Goal: Task Accomplishment & Management: Manage account settings

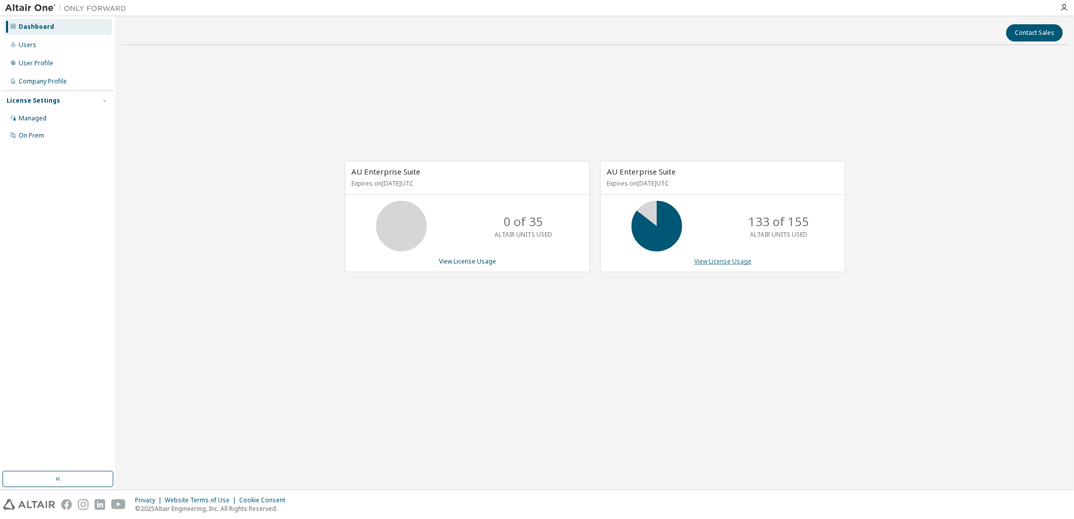
click at [716, 261] on link "View License Usage" at bounding box center [722, 261] width 57 height 9
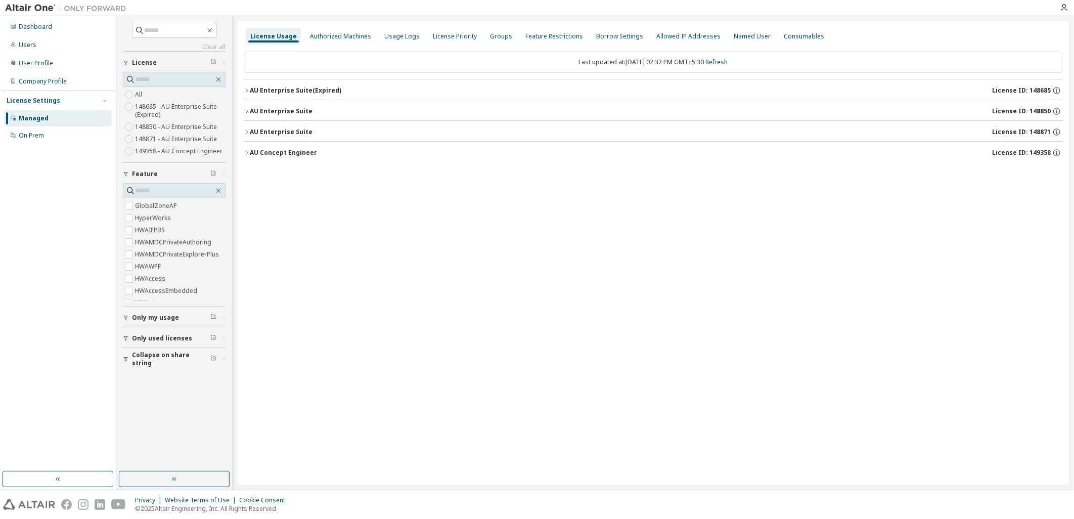
click at [249, 129] on icon "button" at bounding box center [247, 132] width 6 height 6
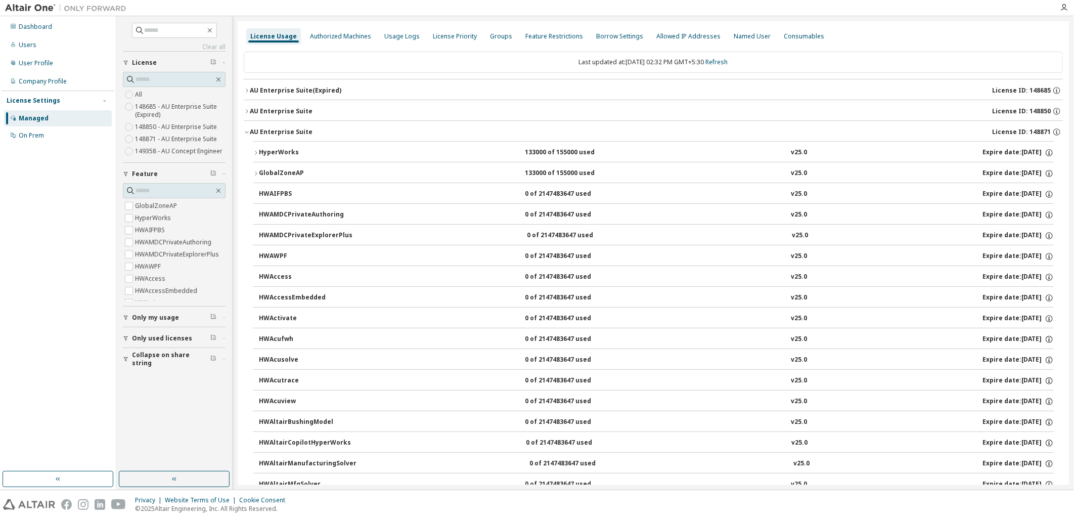
click at [262, 151] on div "HyperWorks" at bounding box center [304, 152] width 91 height 9
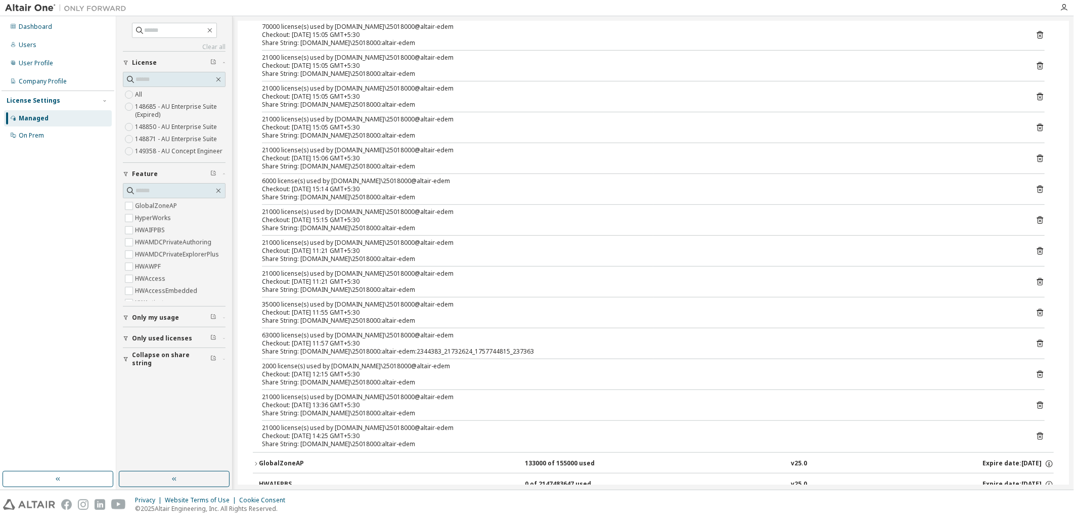
scroll to position [393, 0]
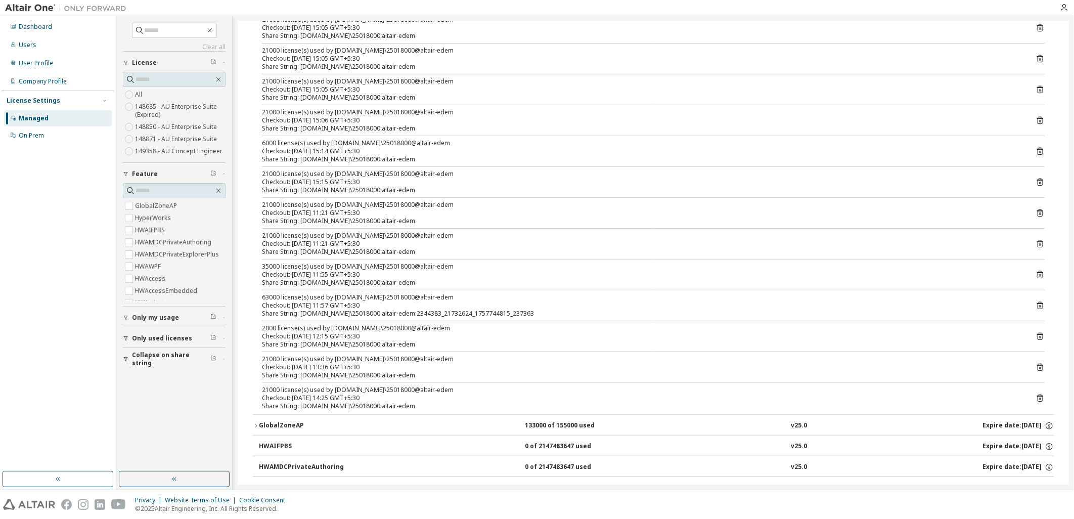
click at [1037, 402] on icon at bounding box center [1040, 398] width 6 height 8
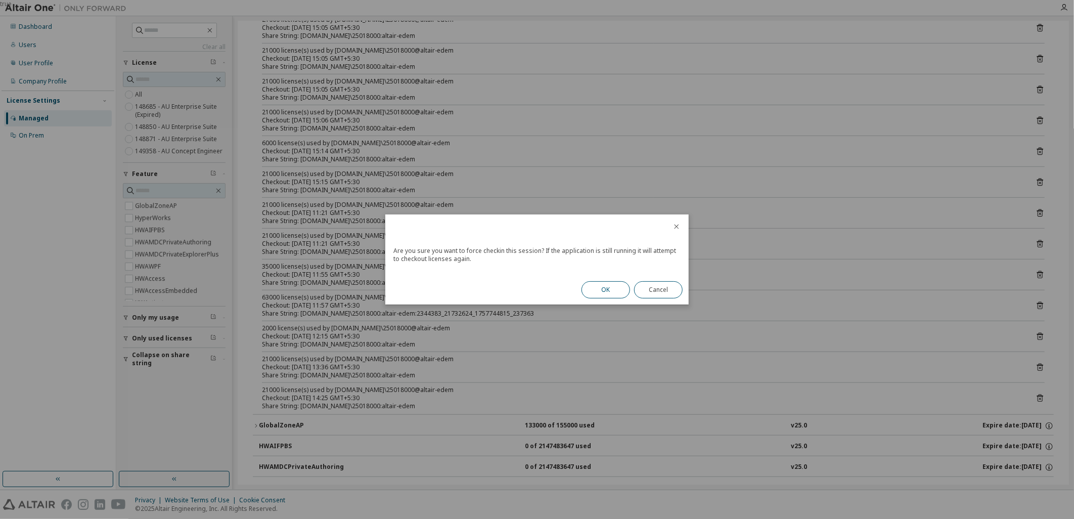
click at [605, 289] on button "OK" at bounding box center [605, 289] width 49 height 17
click at [605, 289] on div "OK Cancel" at bounding box center [631, 289] width 113 height 29
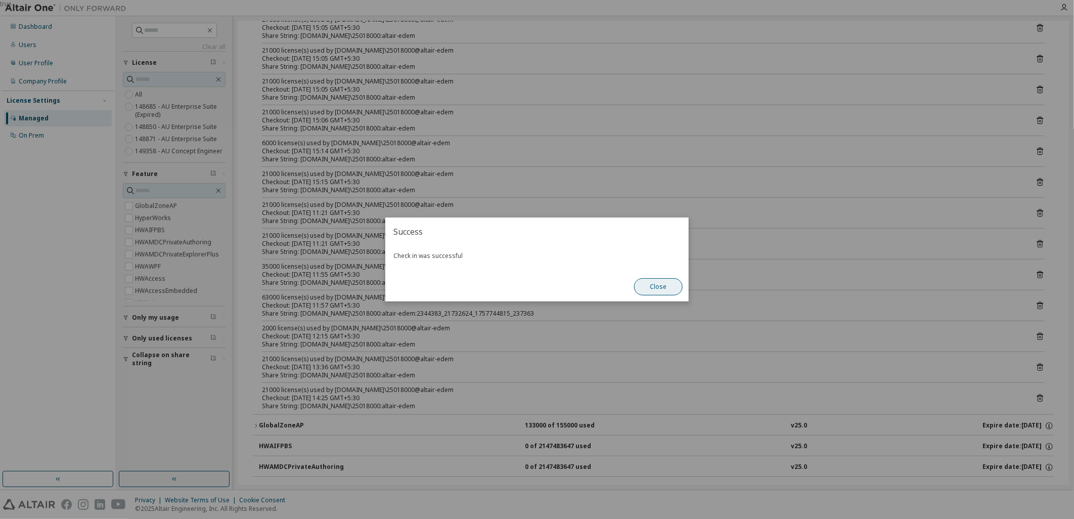
click at [645, 284] on button "Close" at bounding box center [658, 286] width 49 height 17
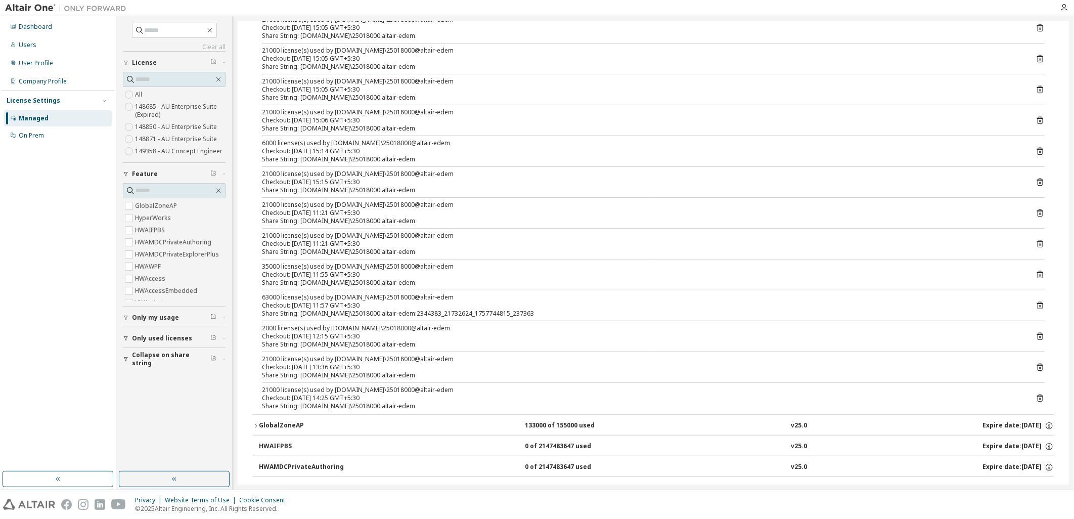
click at [1037, 371] on icon at bounding box center [1039, 366] width 9 height 9
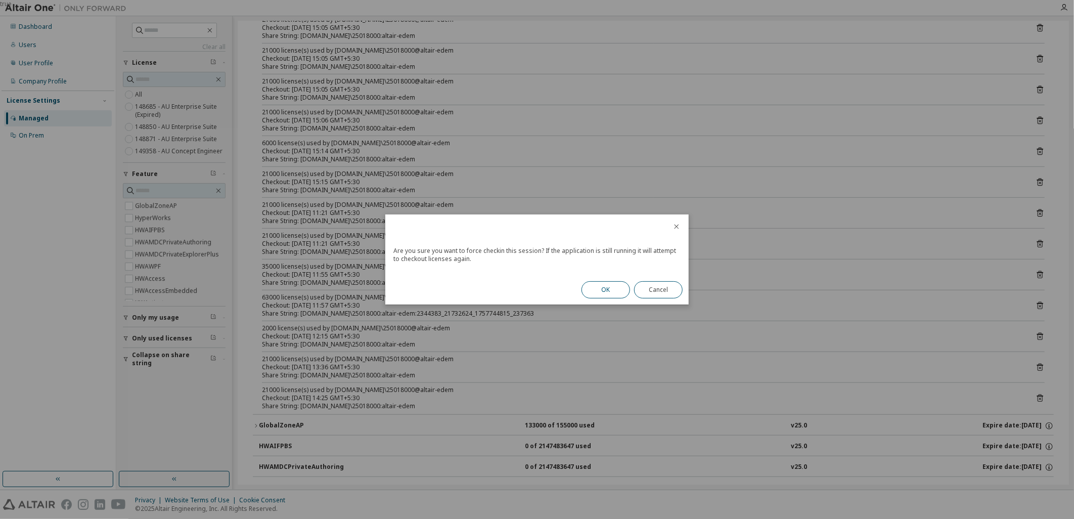
click at [620, 294] on button "OK" at bounding box center [605, 289] width 49 height 17
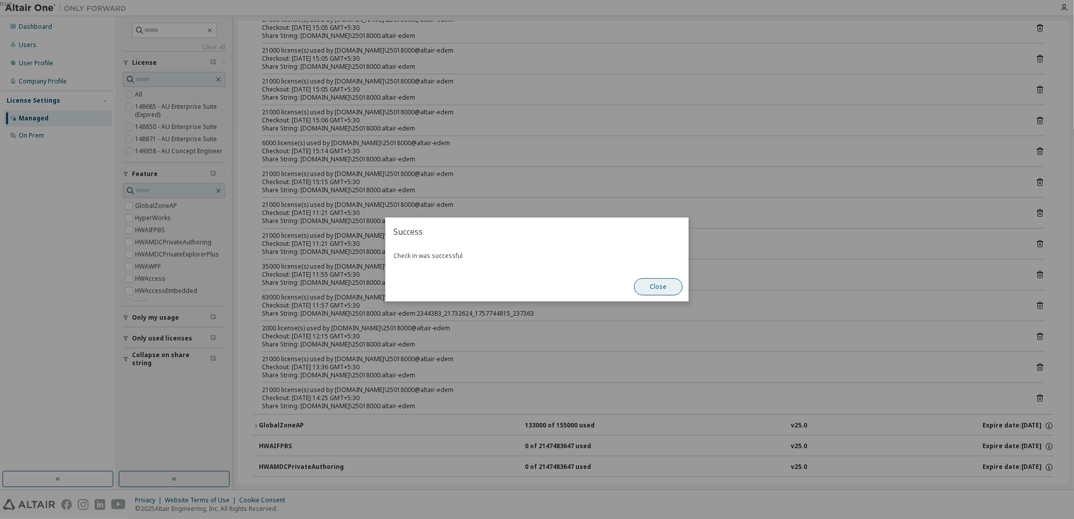
click at [637, 287] on button "Close" at bounding box center [658, 286] width 49 height 17
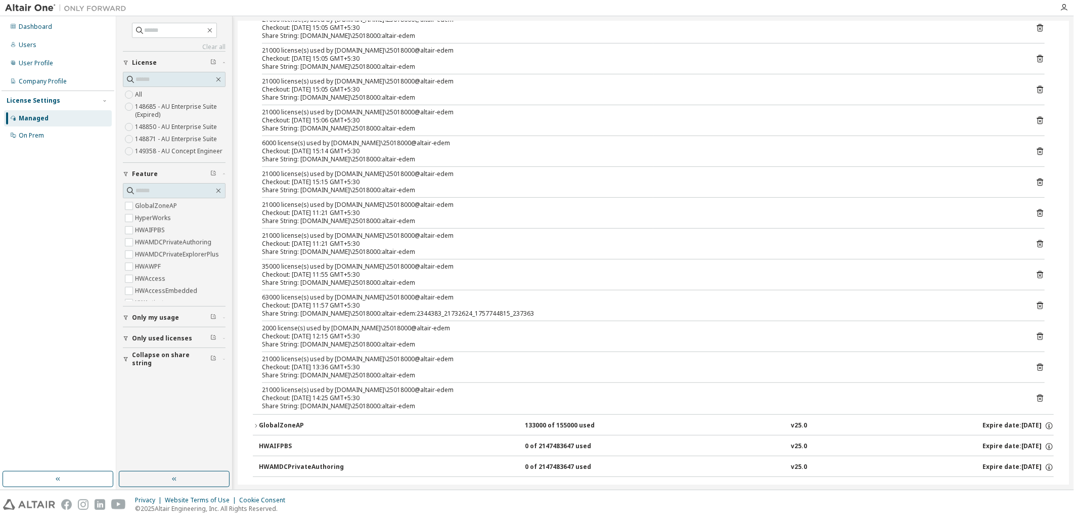
click at [1035, 302] on icon at bounding box center [1039, 305] width 9 height 9
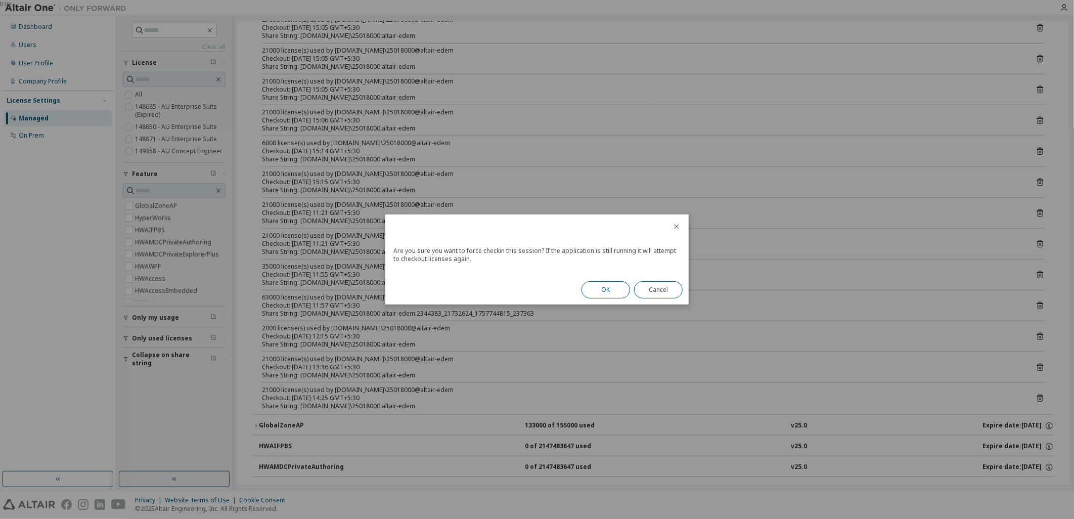
click at [608, 292] on button "OK" at bounding box center [605, 289] width 49 height 17
click at [609, 289] on div "OK Cancel" at bounding box center [631, 289] width 113 height 29
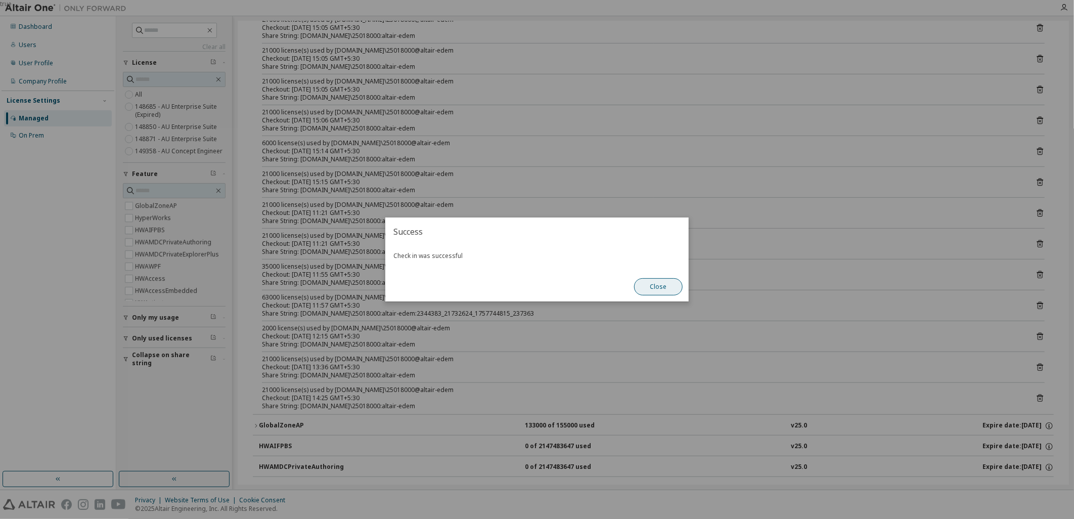
click at [654, 285] on button "Close" at bounding box center [658, 286] width 49 height 17
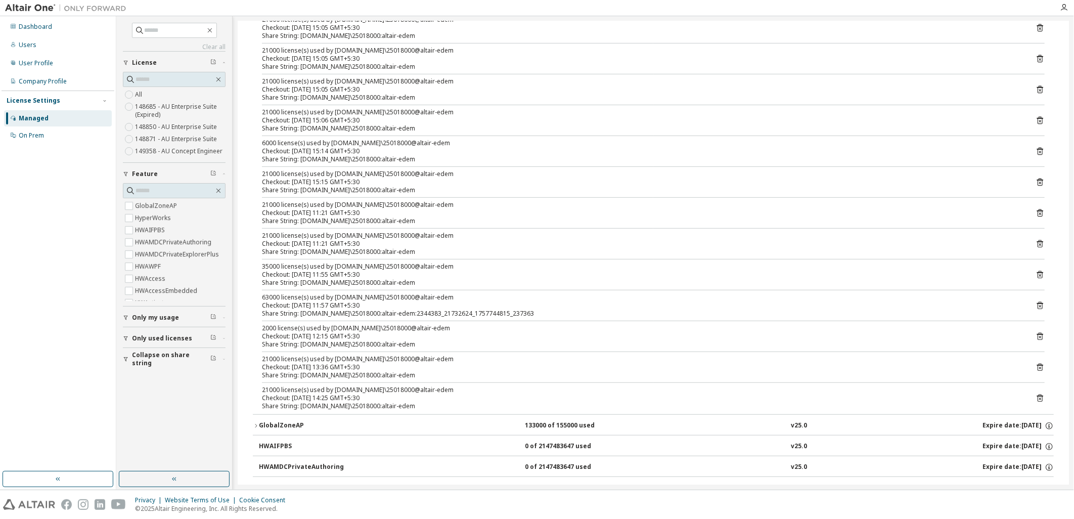
click at [1038, 306] on icon at bounding box center [1039, 305] width 9 height 9
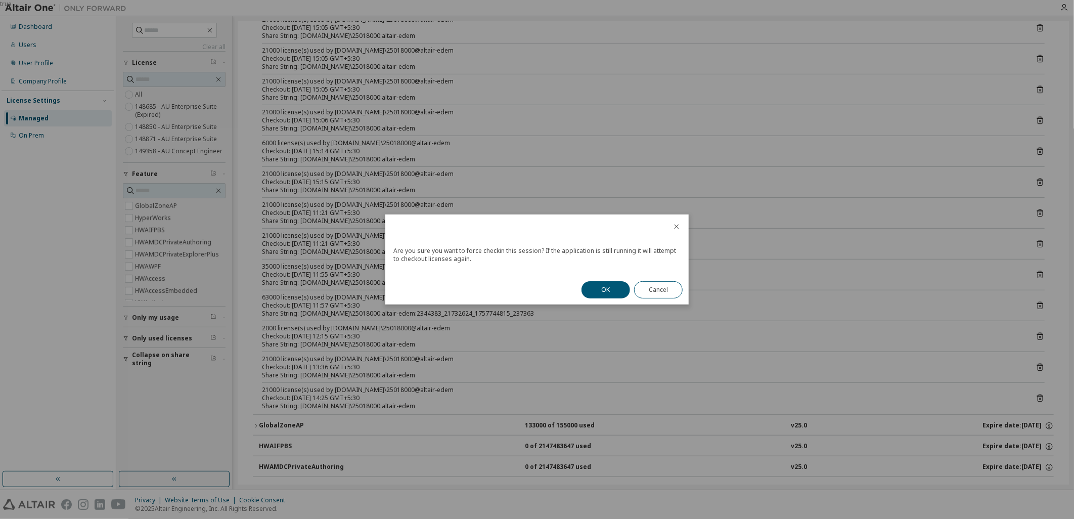
click at [599, 289] on button "OK" at bounding box center [605, 289] width 49 height 17
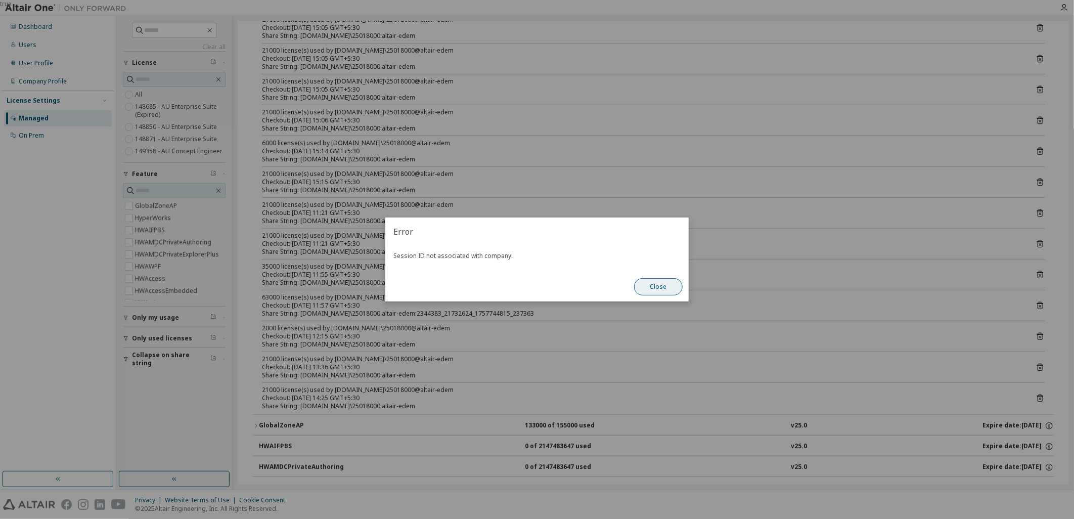
click at [665, 285] on button "Close" at bounding box center [658, 286] width 49 height 17
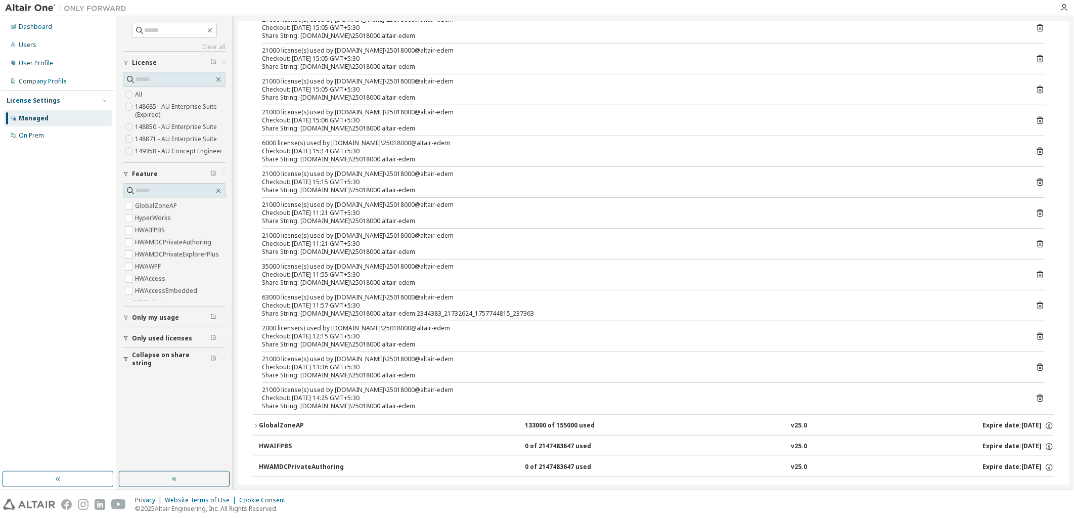
click at [1035, 306] on icon at bounding box center [1039, 305] width 9 height 9
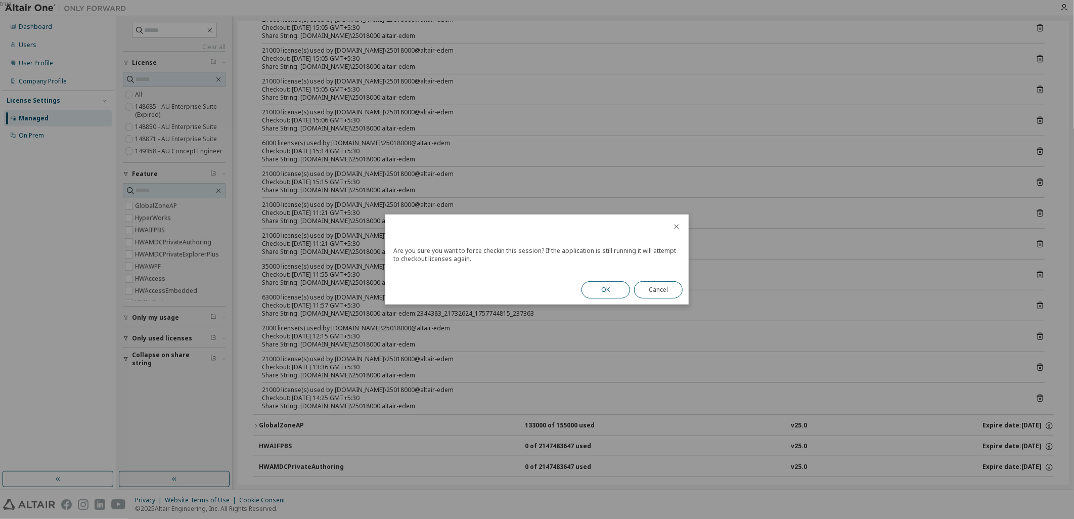
click at [626, 290] on button "OK" at bounding box center [605, 289] width 49 height 17
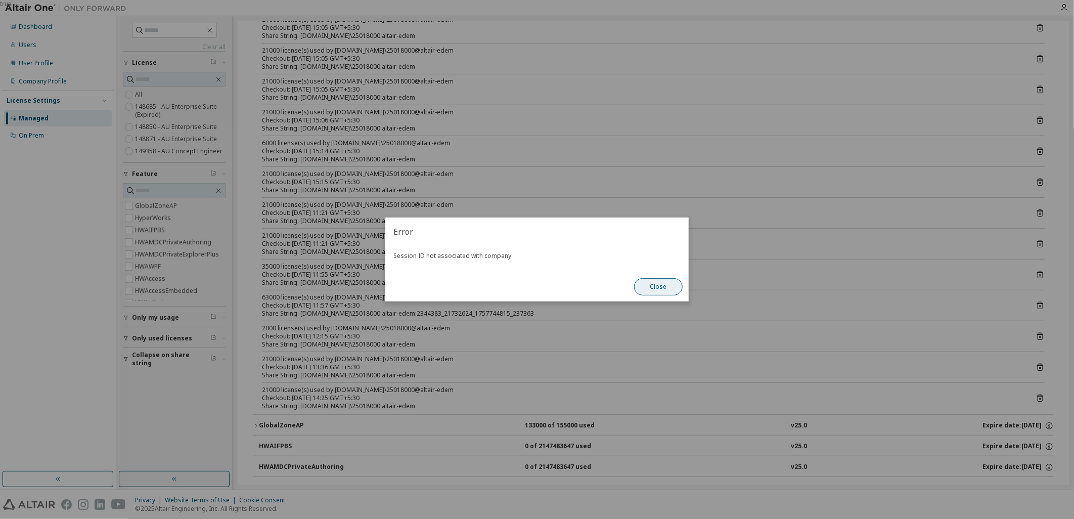
click at [650, 287] on button "Close" at bounding box center [658, 286] width 49 height 17
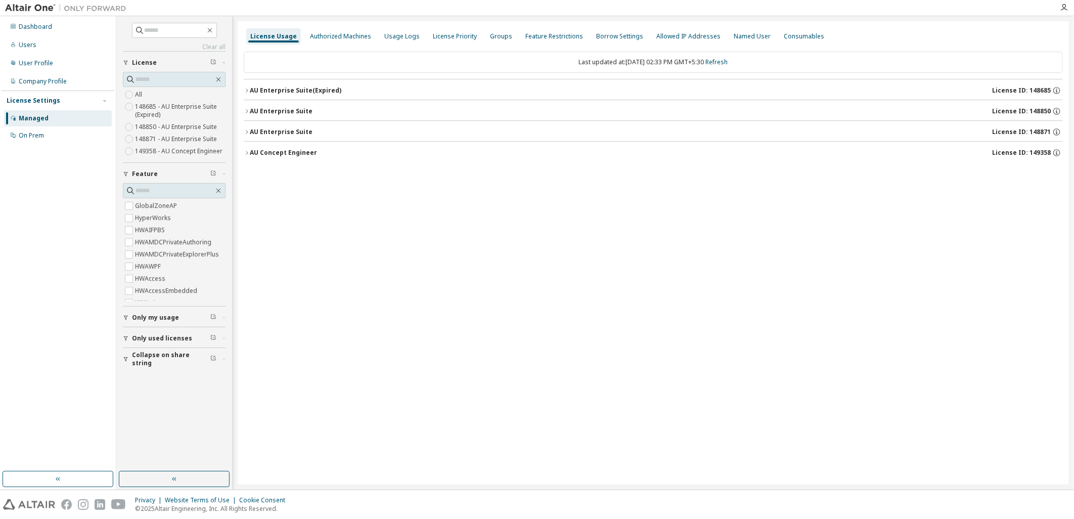
click at [252, 133] on div "AU Enterprise Suite" at bounding box center [281, 132] width 63 height 8
